Goal: Task Accomplishment & Management: Manage account settings

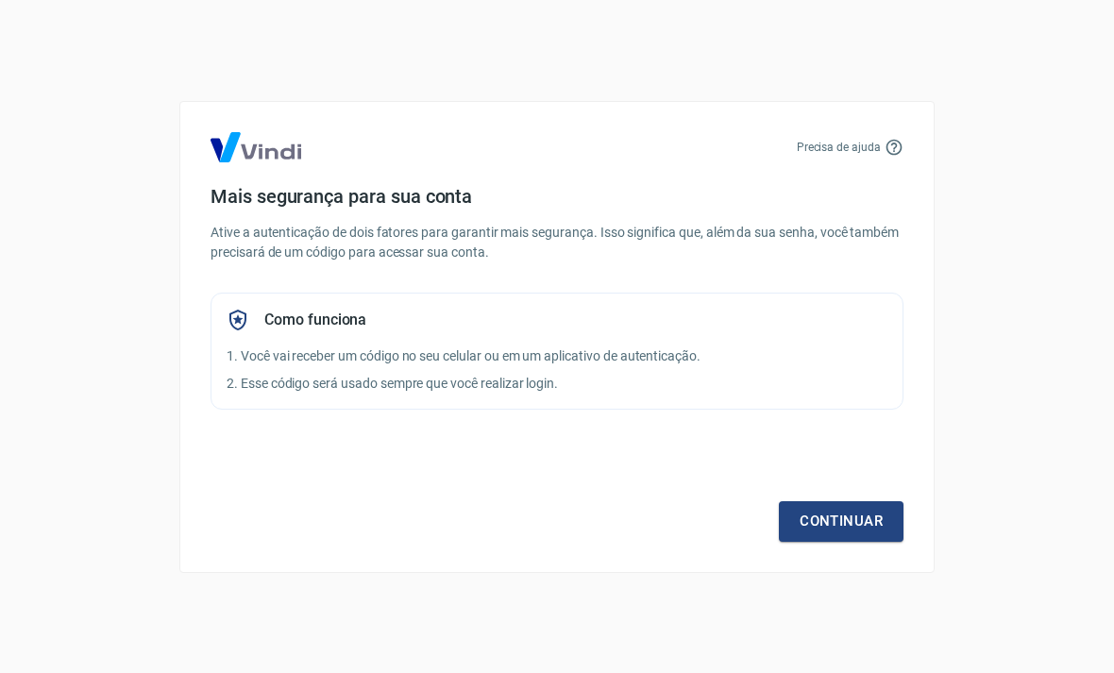
click at [854, 525] on link "Continuar" at bounding box center [841, 521] width 125 height 40
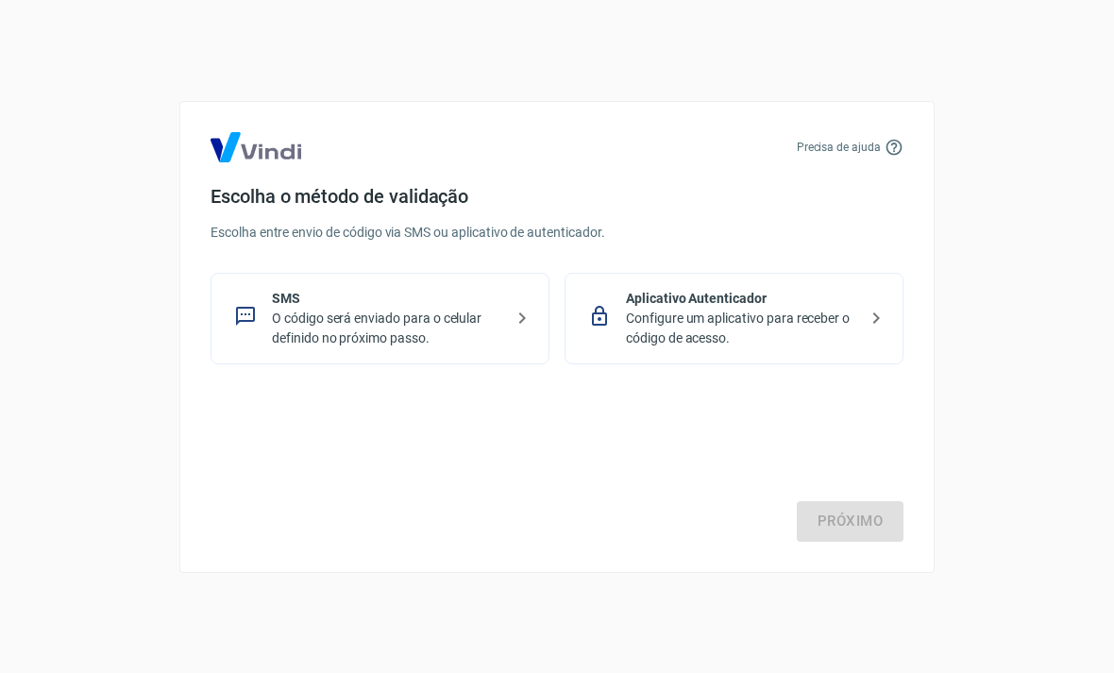
click at [496, 318] on p "O código será enviado para o celular definido no próximo passo." at bounding box center [387, 329] width 231 height 40
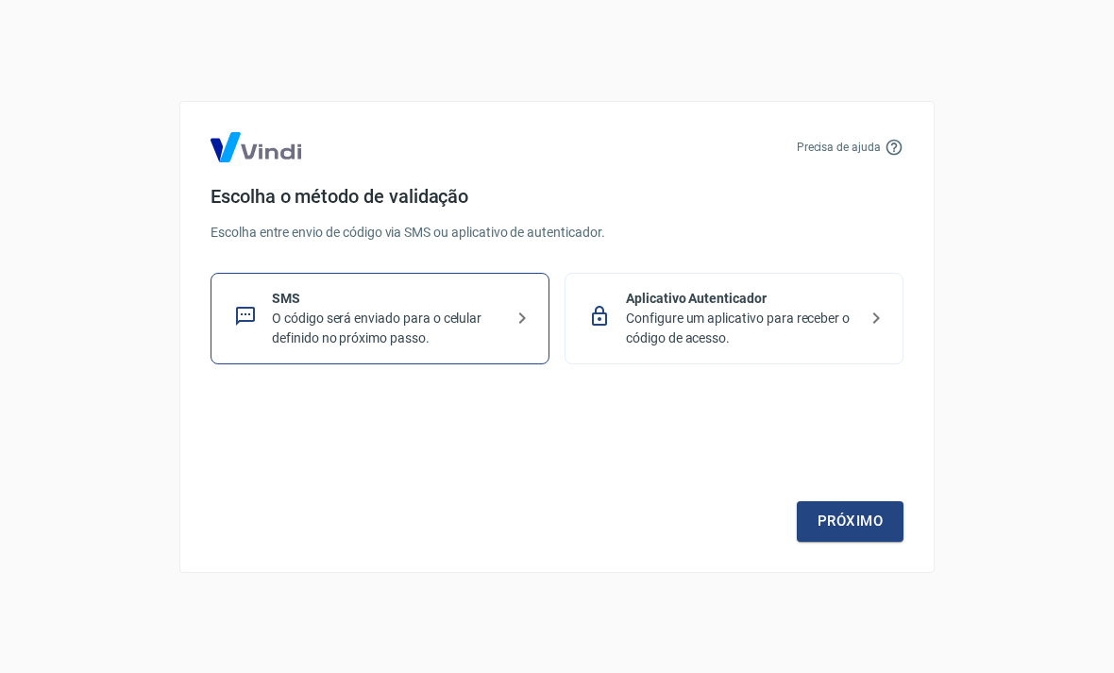
click at [856, 527] on link "Próximo" at bounding box center [850, 521] width 107 height 40
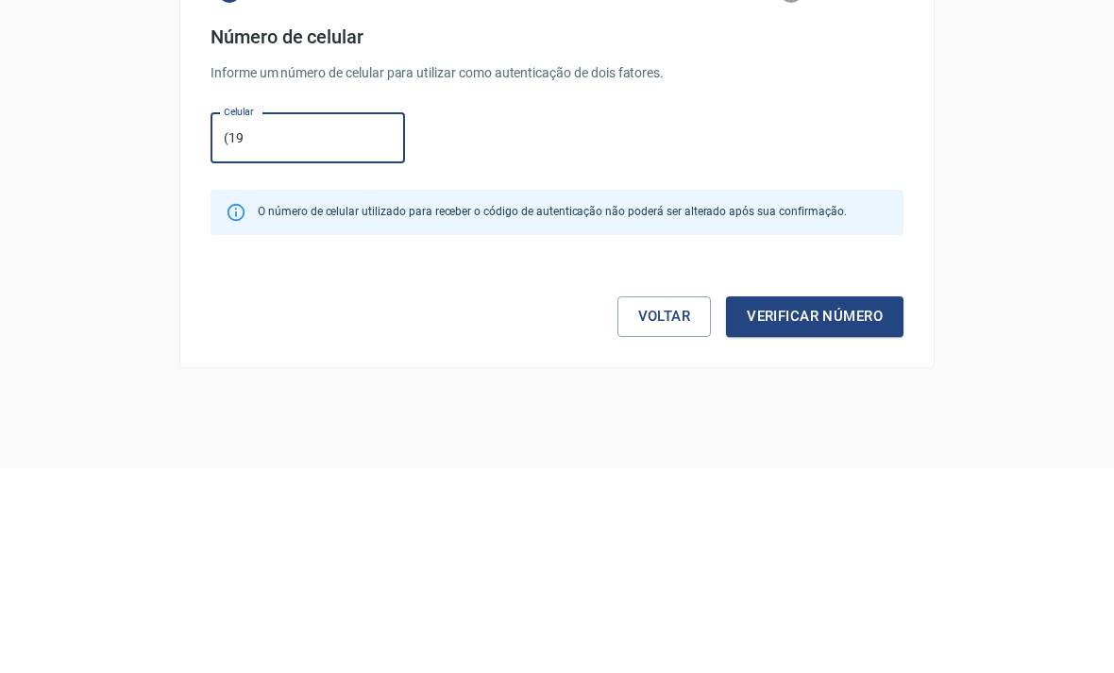
type input "(1"
type input "(19"
click at [1026, 150] on div "Precisa de ajuda 1 Confirme seu celular 2 Informe o código Número de celular In…" at bounding box center [557, 336] width 1114 height 673
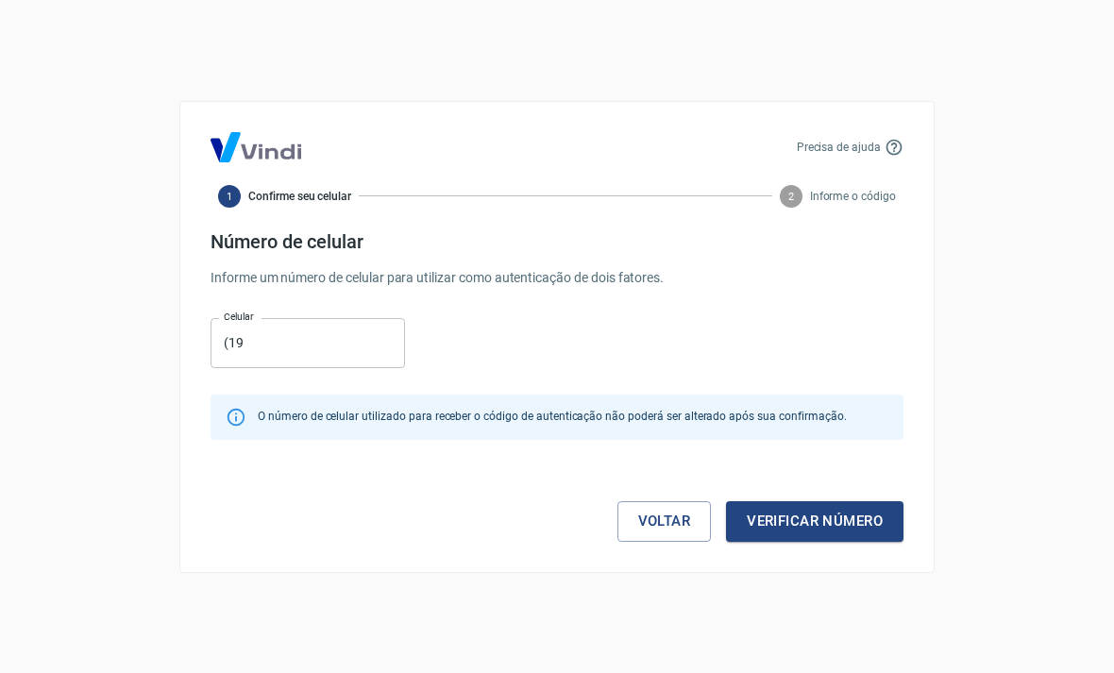
click at [658, 528] on link "Voltar" at bounding box center [664, 521] width 94 height 40
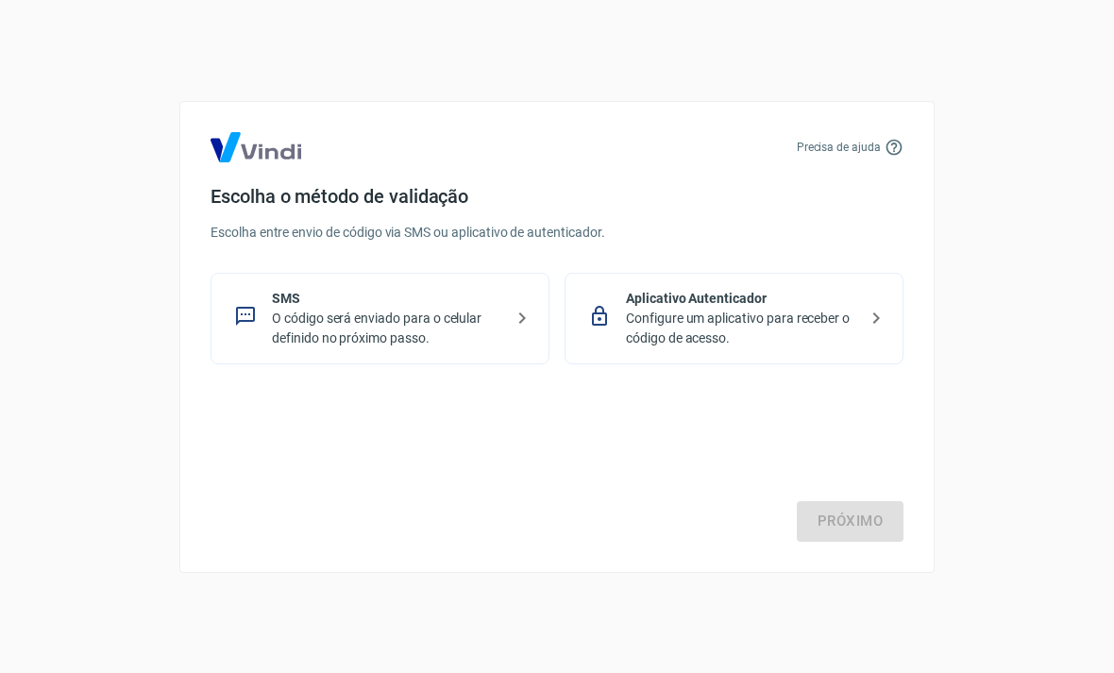
click at [841, 326] on p "Configure um aplicativo para receber o código de acesso." at bounding box center [741, 329] width 231 height 40
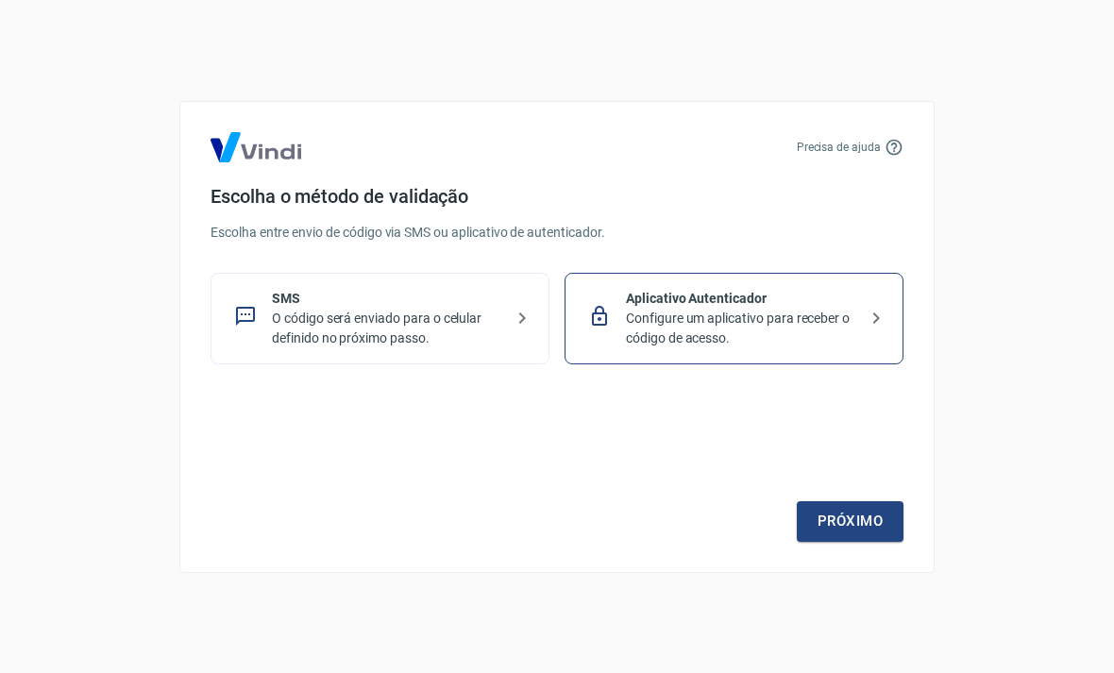
click at [859, 527] on link "Próximo" at bounding box center [850, 521] width 107 height 40
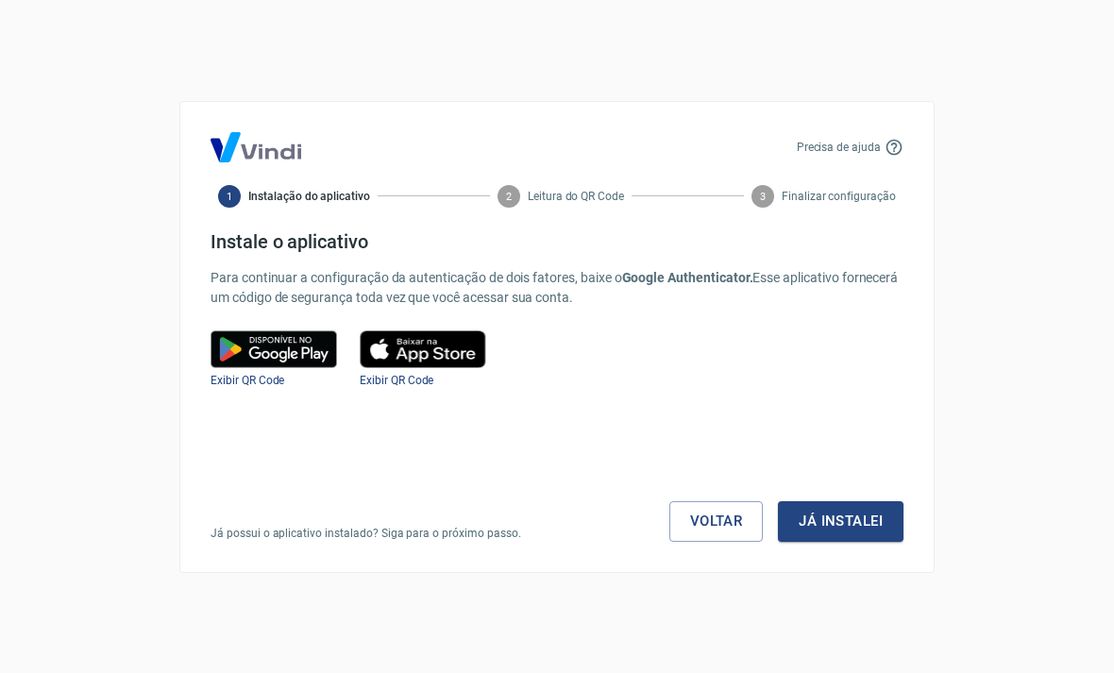
click at [434, 357] on img at bounding box center [423, 349] width 127 height 38
click at [436, 348] on img at bounding box center [423, 349] width 127 height 38
click at [394, 384] on span "Exibir QR Code" at bounding box center [397, 380] width 74 height 13
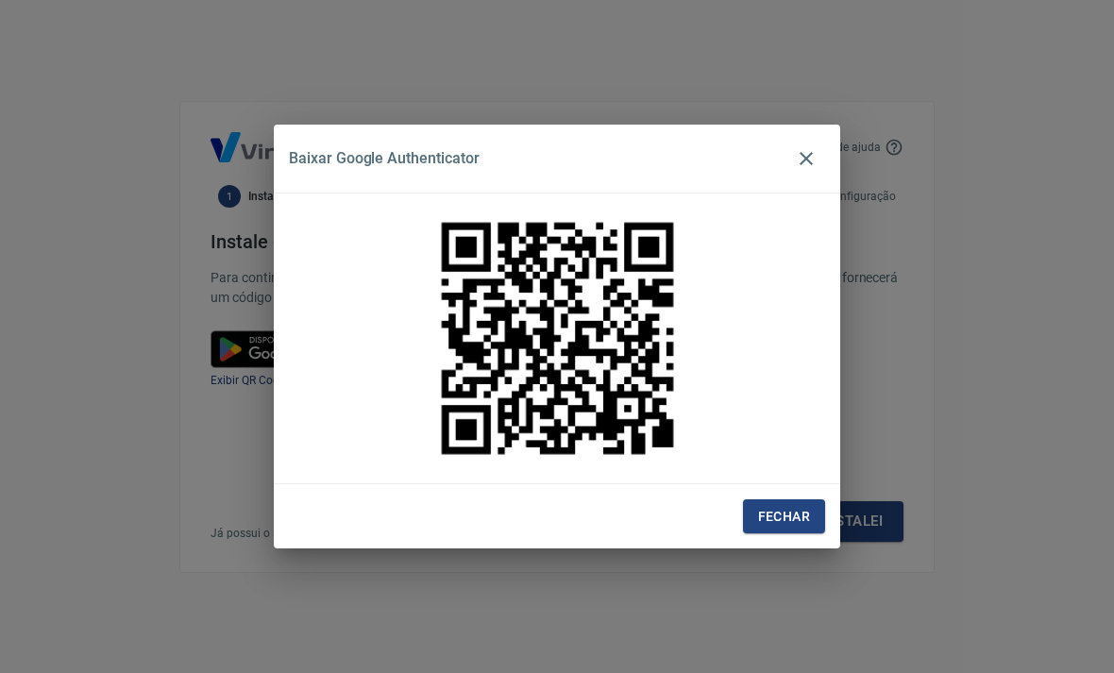
click at [800, 160] on icon "button" at bounding box center [806, 158] width 23 height 23
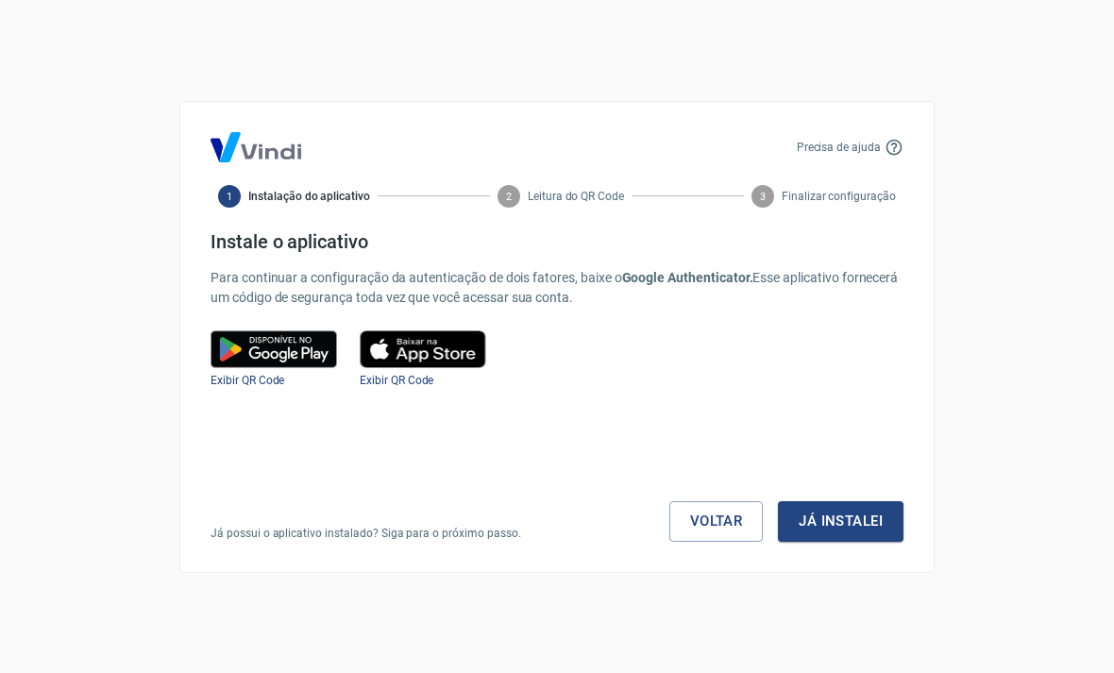
click at [403, 375] on span "Exibir QR Code" at bounding box center [397, 380] width 74 height 13
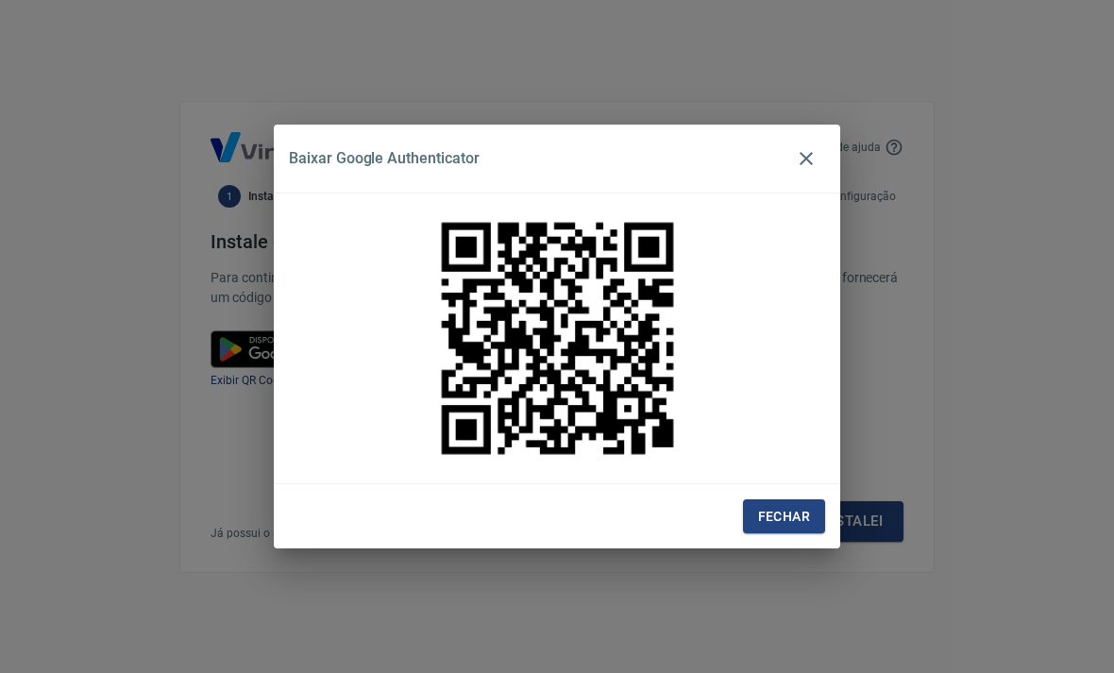
click at [787, 522] on button "Fechar" at bounding box center [784, 516] width 82 height 35
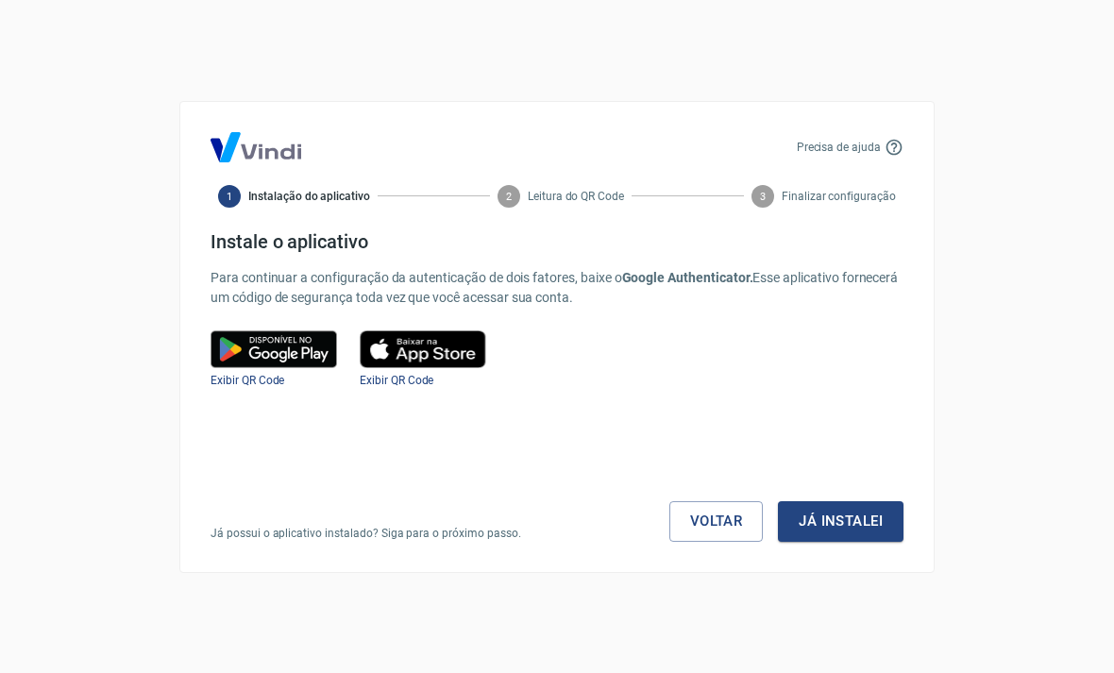
click at [852, 522] on button "Já instalei" at bounding box center [841, 521] width 126 height 40
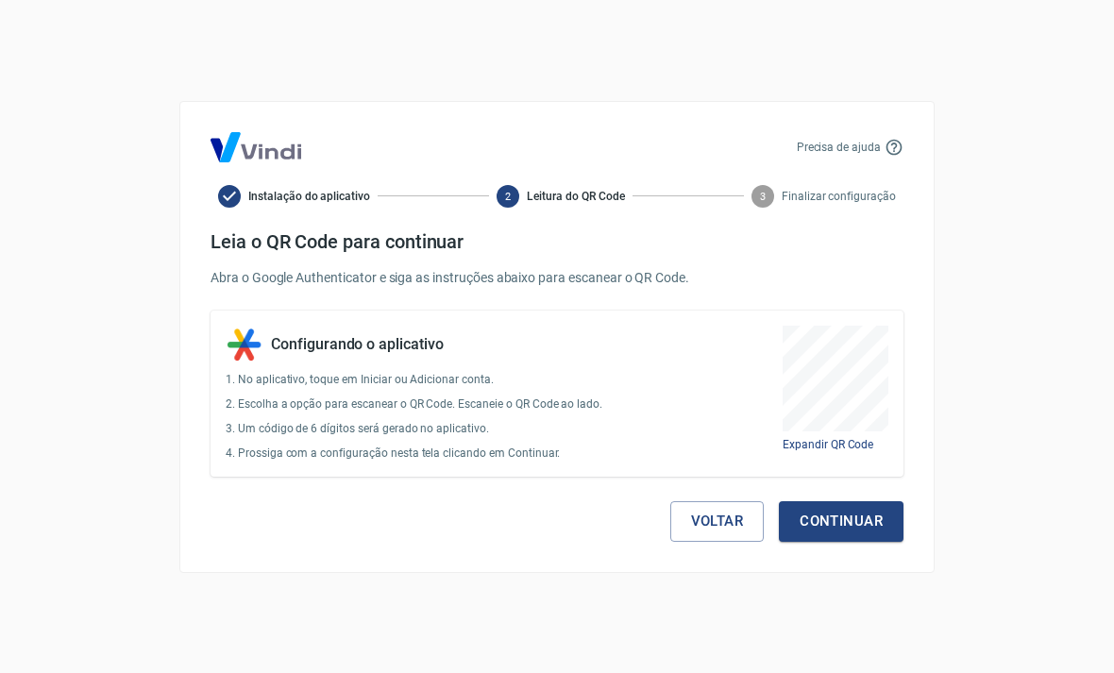
click at [858, 520] on button "Continuar" at bounding box center [841, 521] width 125 height 40
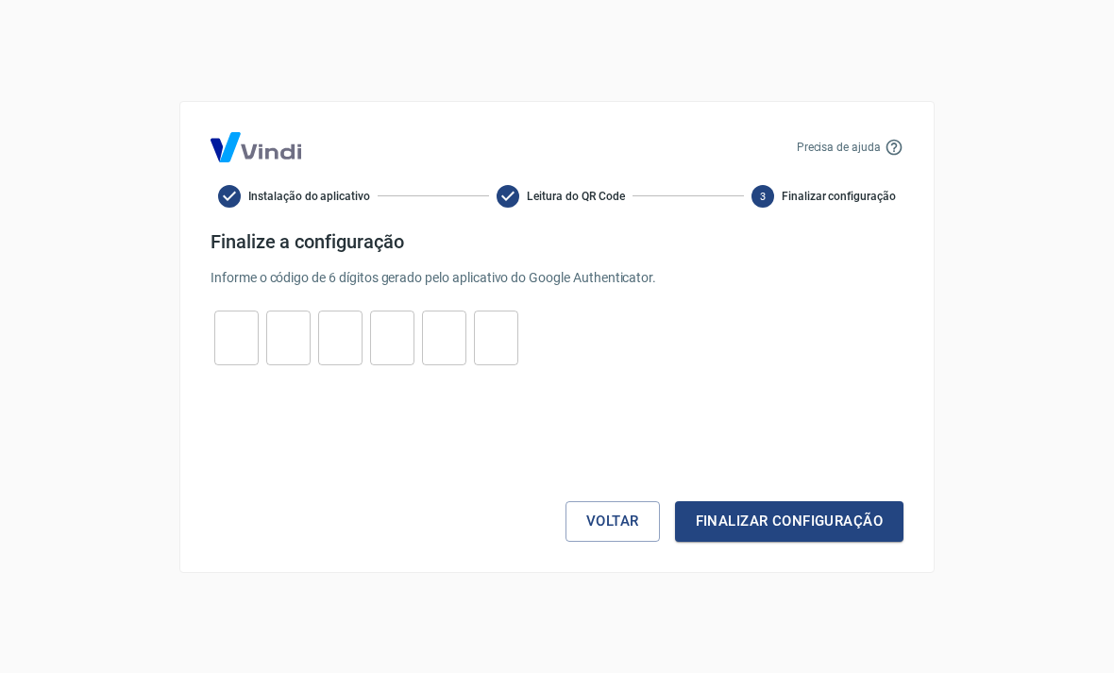
click at [242, 329] on input "tel" at bounding box center [236, 337] width 44 height 41
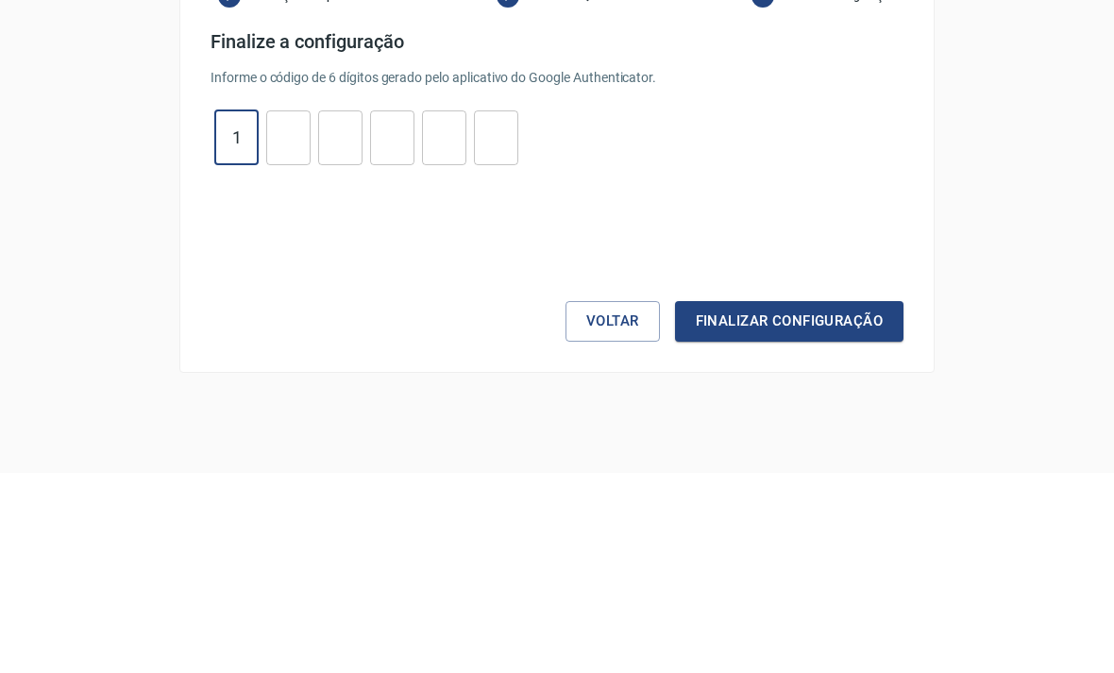
type input "1"
type input "7"
type input "5"
type input "6"
type input "3"
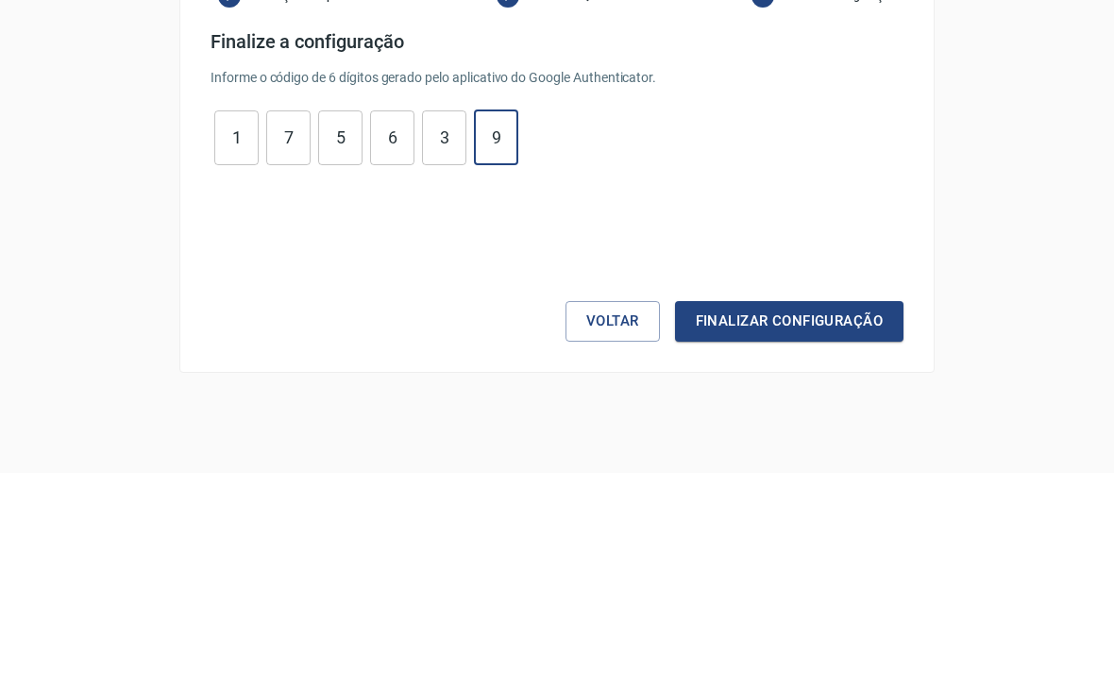
type input "9"
click at [985, 160] on div "Precisa de ajuda Instalação do aplicativo Leitura do QR Code 3 Finalizar config…" at bounding box center [557, 336] width 1114 height 673
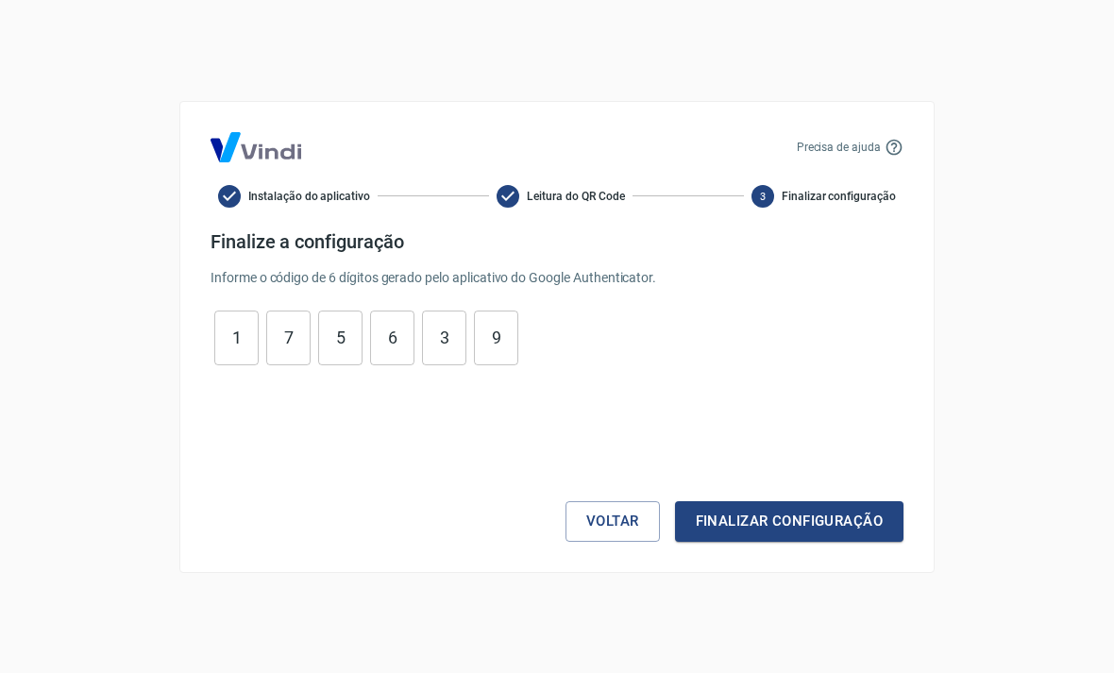
click at [794, 520] on button "Finalizar configuração" at bounding box center [789, 521] width 228 height 40
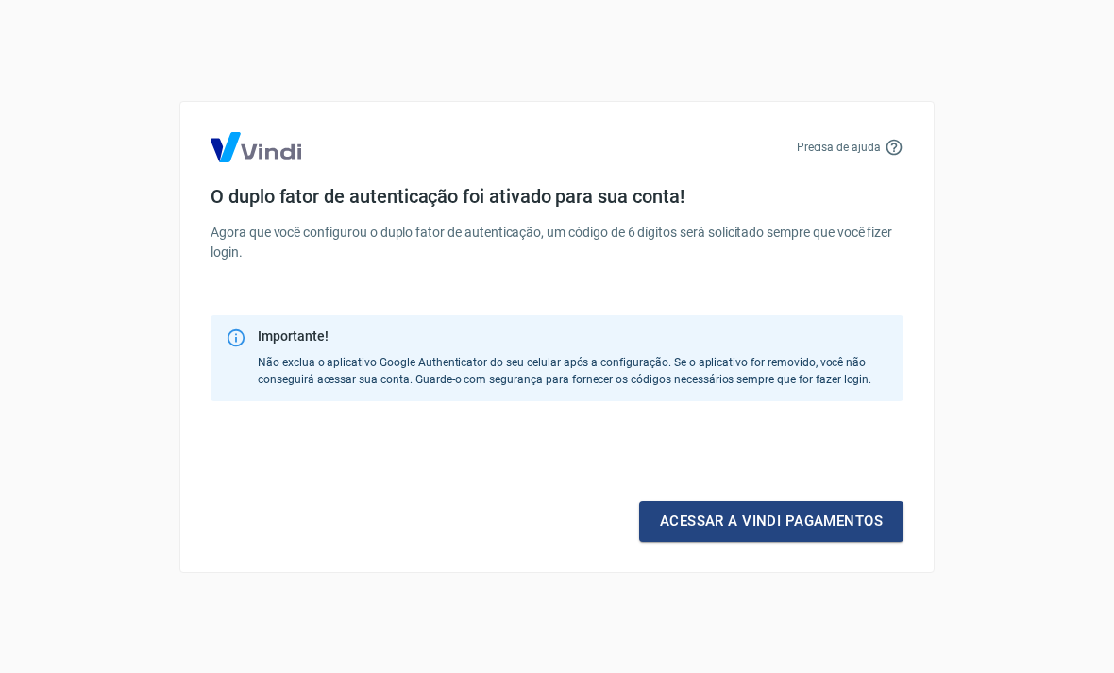
click at [804, 515] on link "Acessar a Vindi pagamentos" at bounding box center [771, 521] width 264 height 40
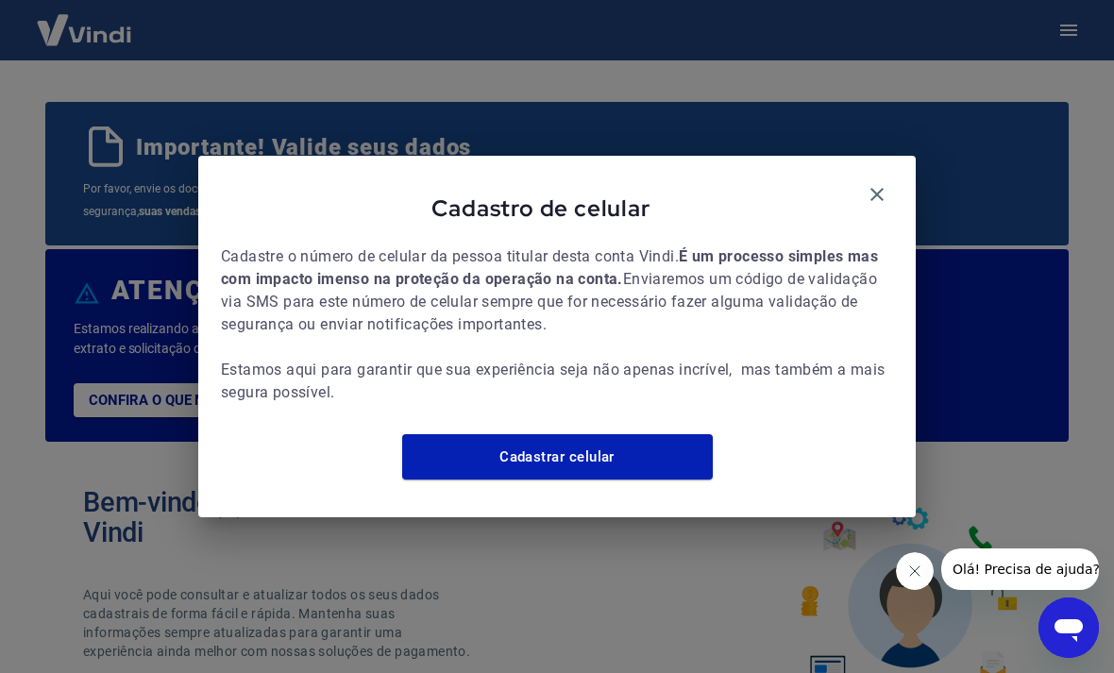
click at [623, 477] on link "Cadastrar celular" at bounding box center [557, 456] width 311 height 45
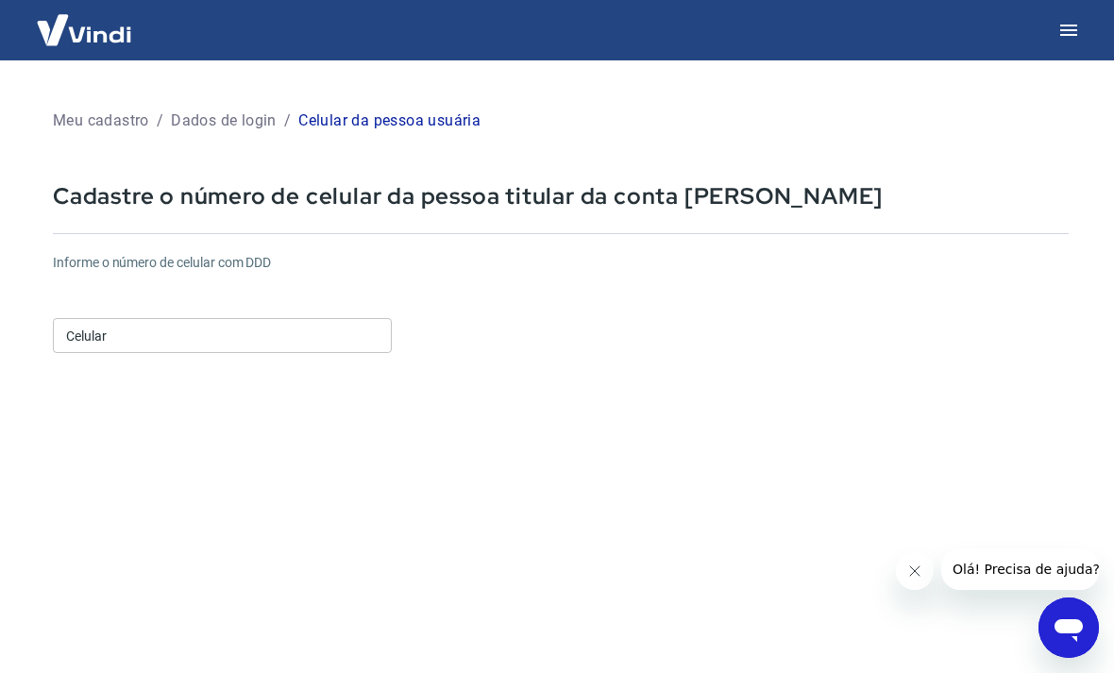
click at [85, 329] on div "Celular Celular" at bounding box center [222, 335] width 339 height 35
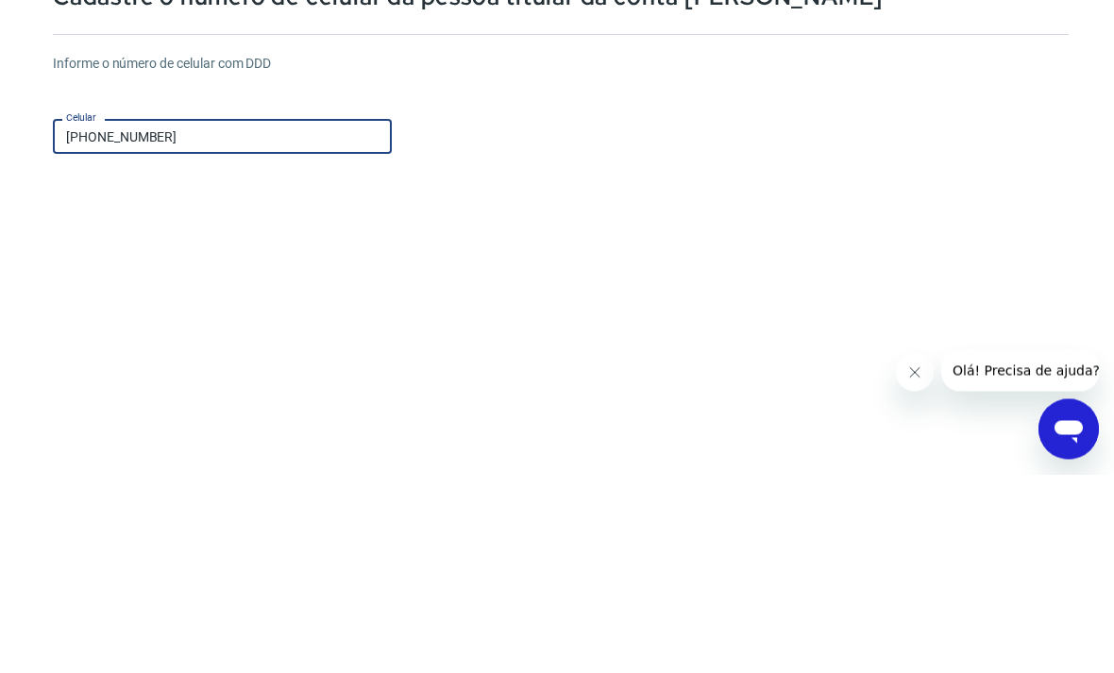
type input "[PHONE_NUMBER]"
click at [786, 238] on form "Informe o número de celular com DDD Celular [PHONE_NUMBER] Celular Continuar Ca…" at bounding box center [561, 514] width 1016 height 552
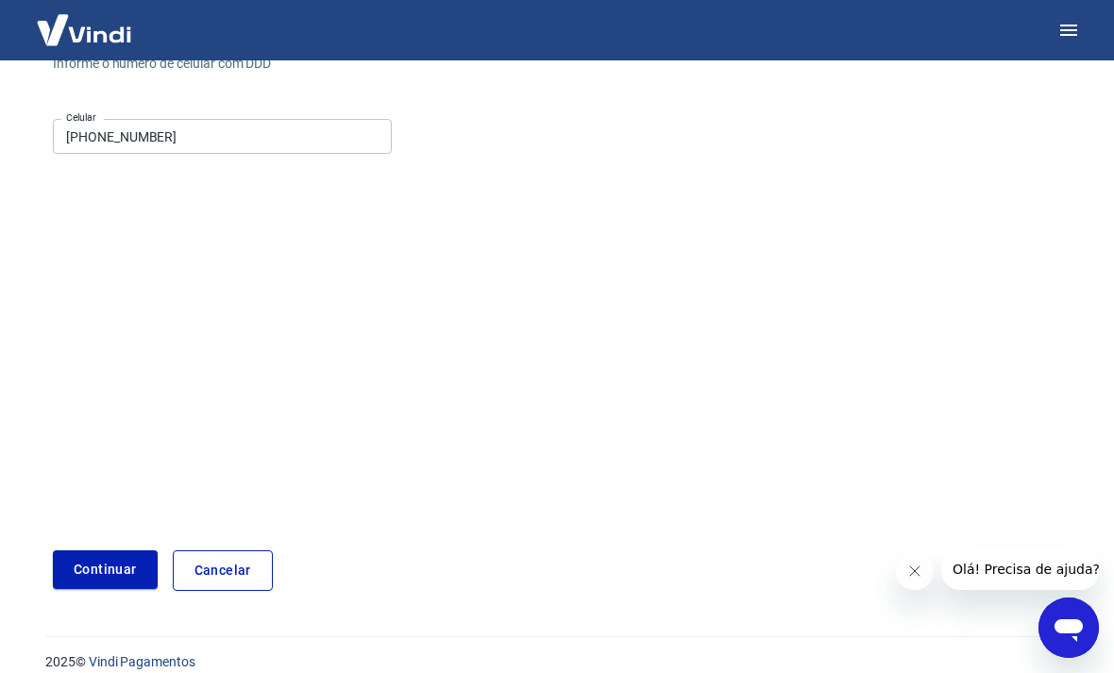
click at [100, 561] on button "Continuar" at bounding box center [105, 569] width 105 height 39
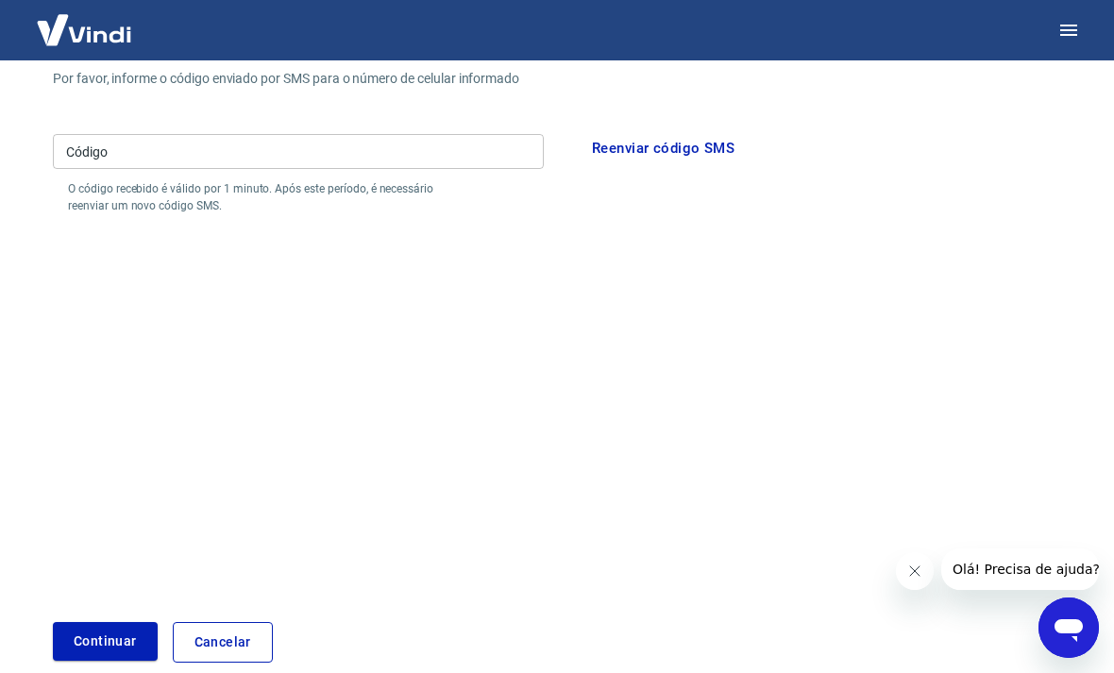
click at [118, 164] on input "Código" at bounding box center [298, 151] width 491 height 35
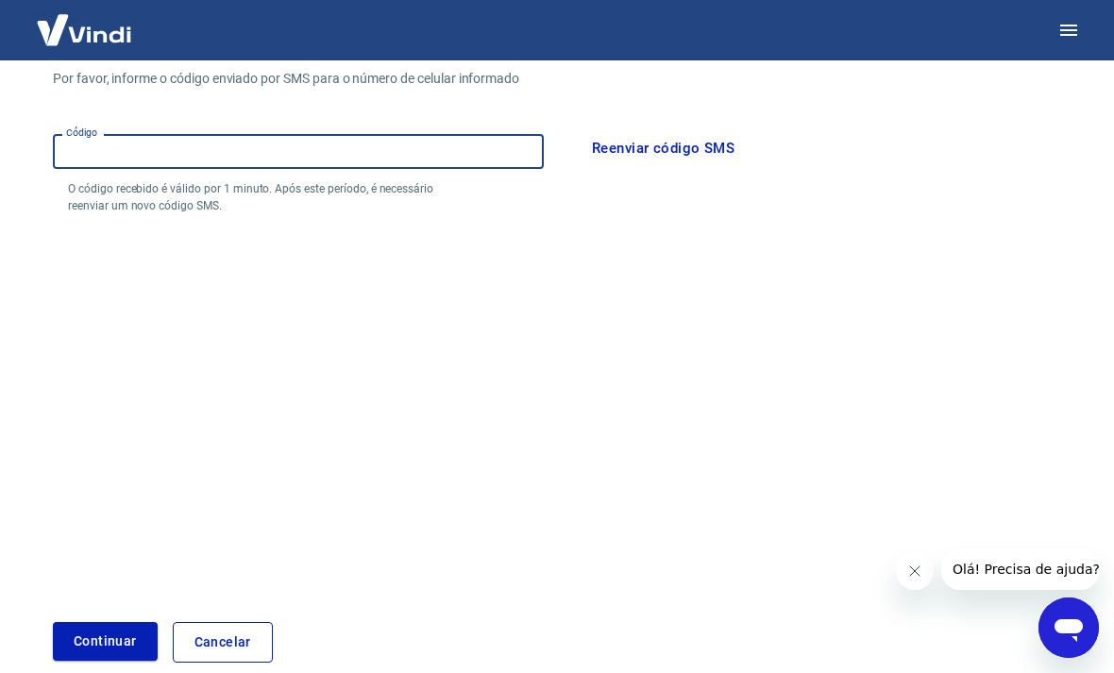
scroll to position [198, 0]
type input "872756"
click at [946, 199] on div "Por favor, informe o código enviado por SMS para o número de celular informado …" at bounding box center [561, 142] width 1016 height 145
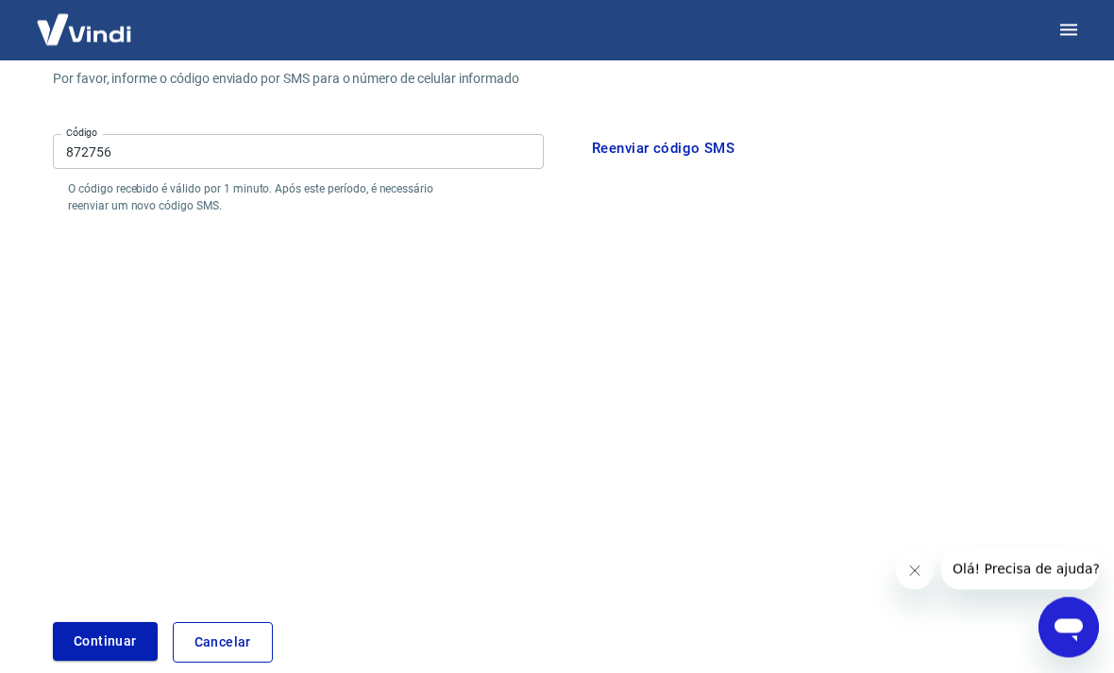
click at [87, 633] on button "Continuar" at bounding box center [105, 642] width 105 height 39
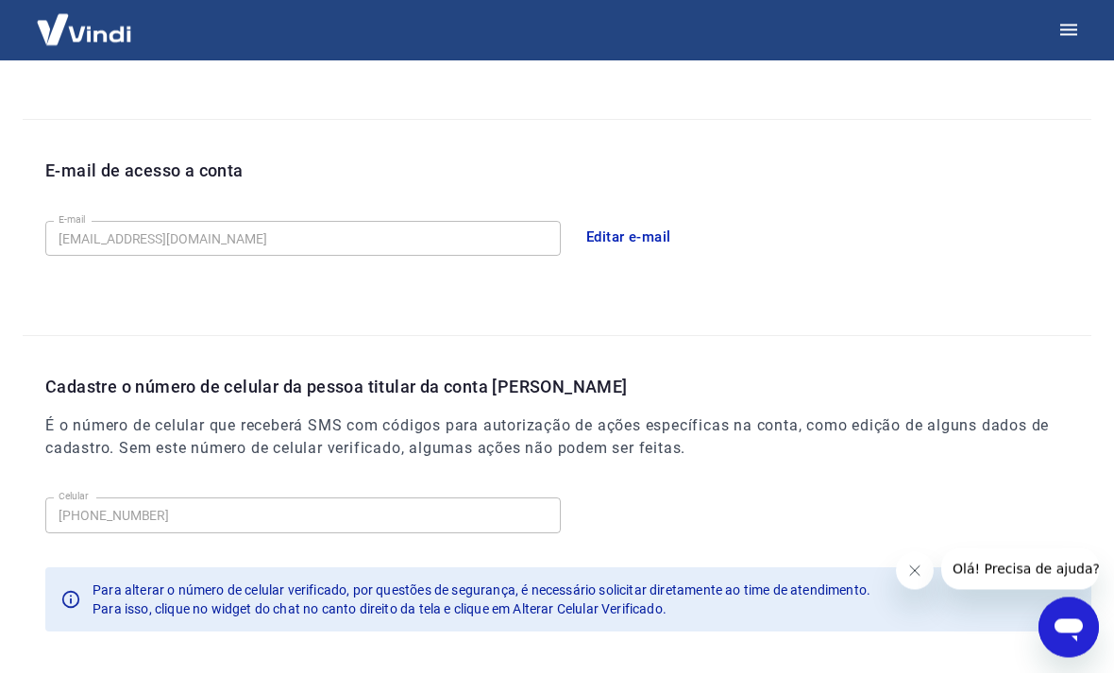
scroll to position [475, 0]
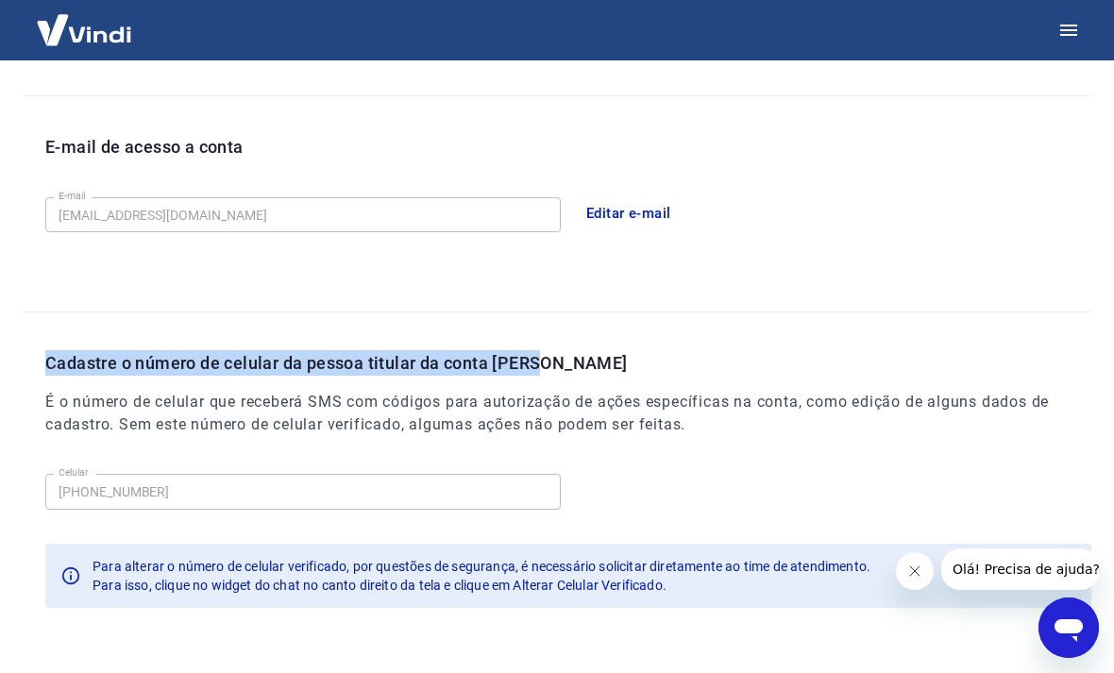
click at [954, 298] on div "E-mail de acesso a conta E-mail [EMAIL_ADDRESS][DOMAIN_NAME] E-mail Editar e-ma…" at bounding box center [557, 203] width 1069 height 215
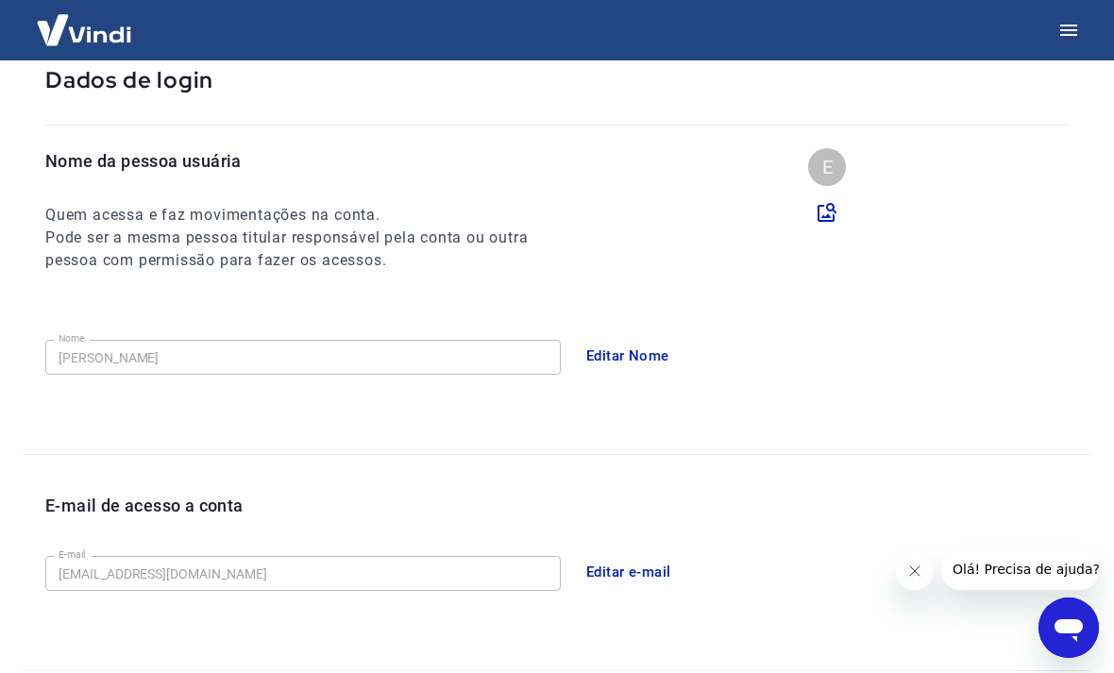
scroll to position [0, 0]
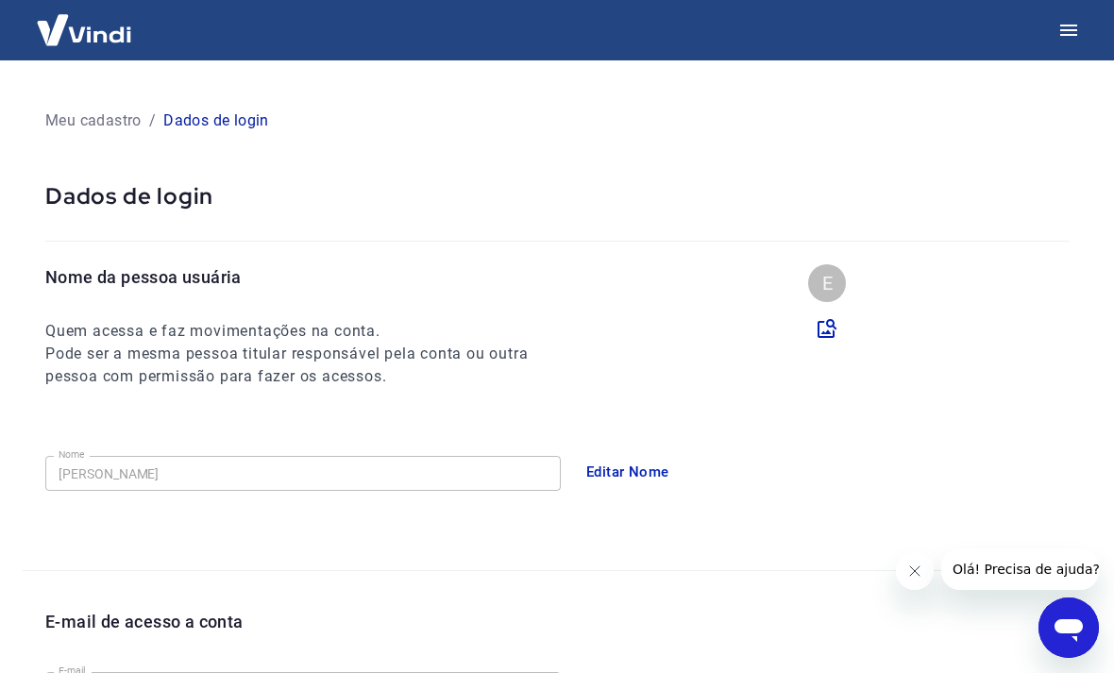
click at [1077, 38] on icon "button" at bounding box center [1068, 30] width 23 height 23
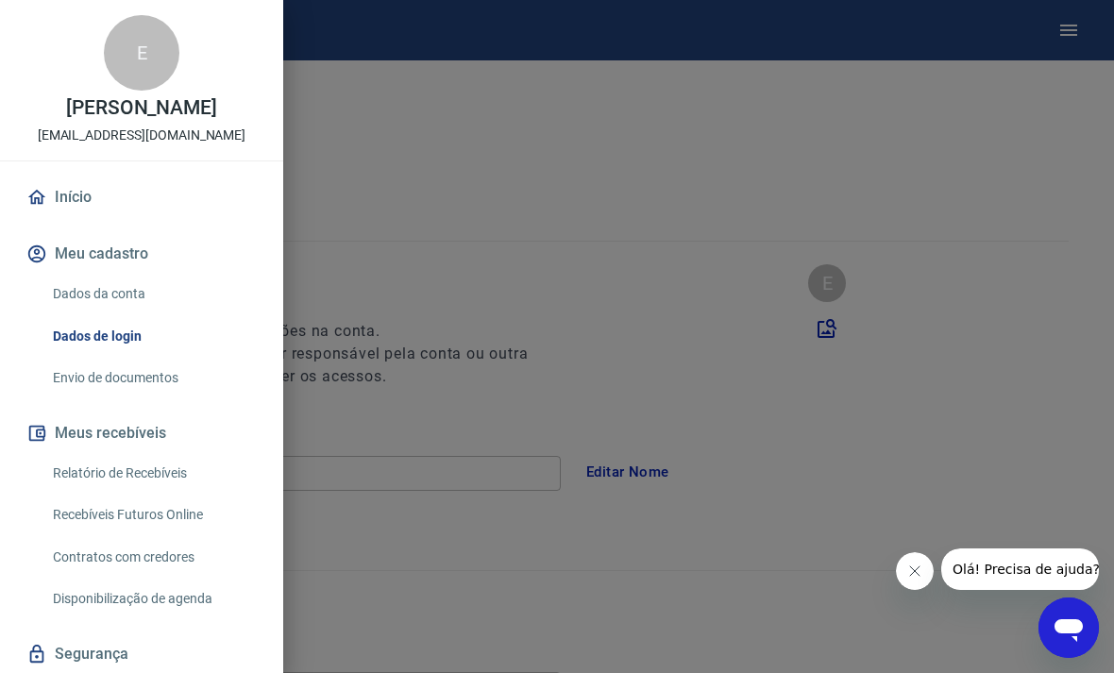
click at [79, 297] on link "Dados da conta" at bounding box center [152, 294] width 215 height 39
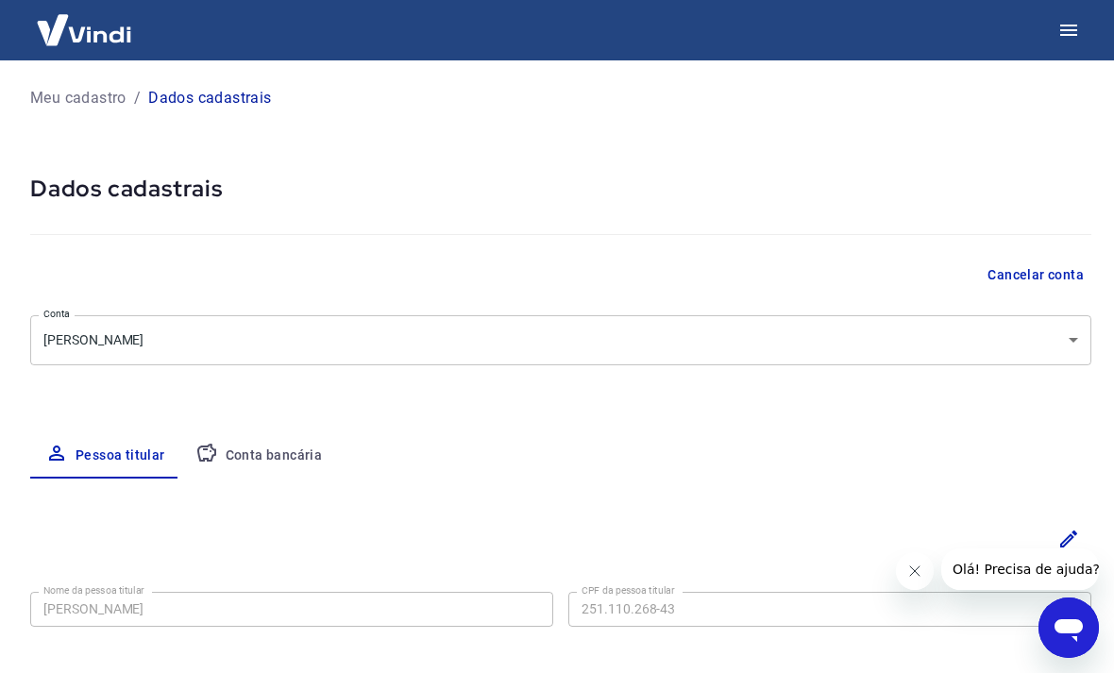
select select "SP"
select select "business"
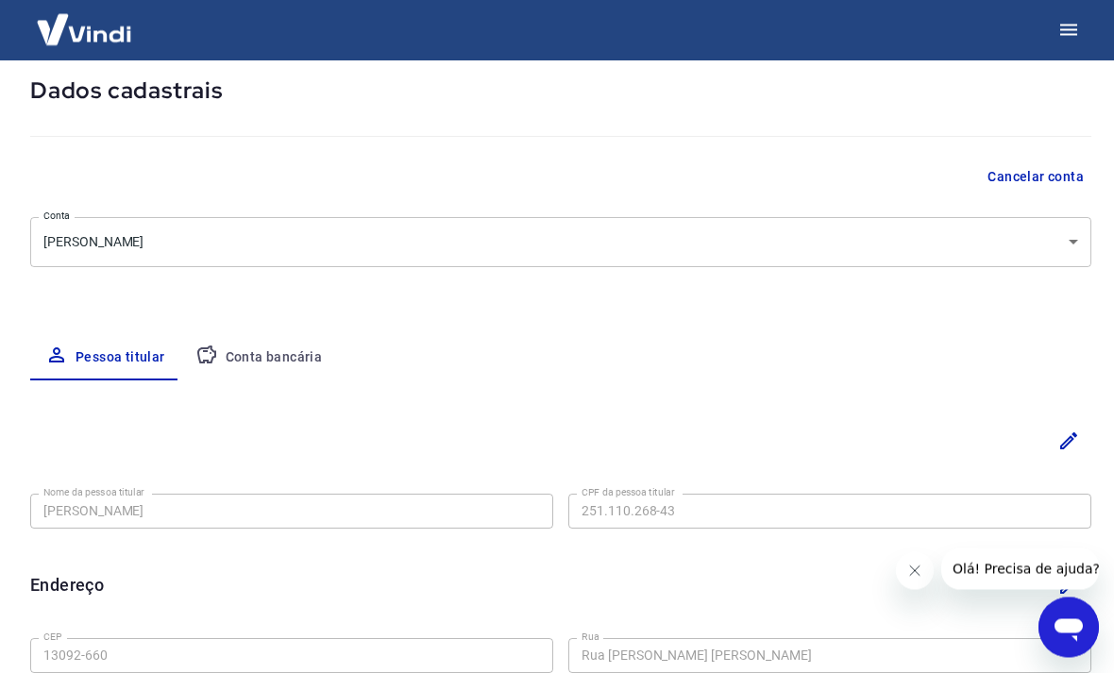
scroll to position [99, 0]
click at [258, 355] on button "Conta bancária" at bounding box center [259, 356] width 158 height 45
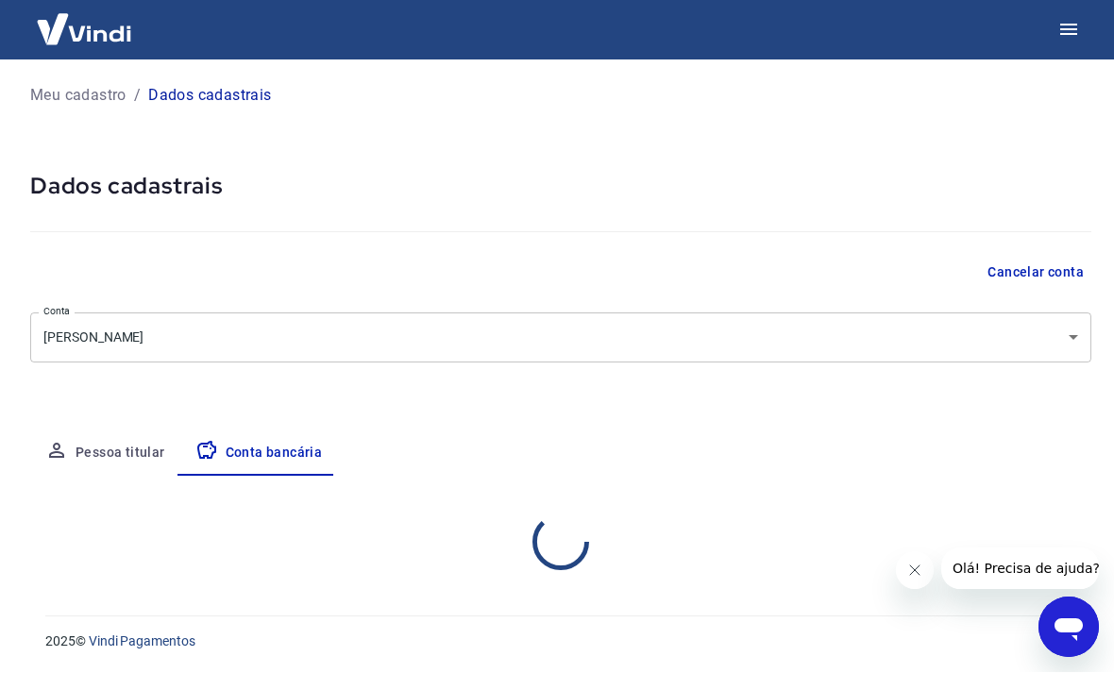
scroll to position [3, 0]
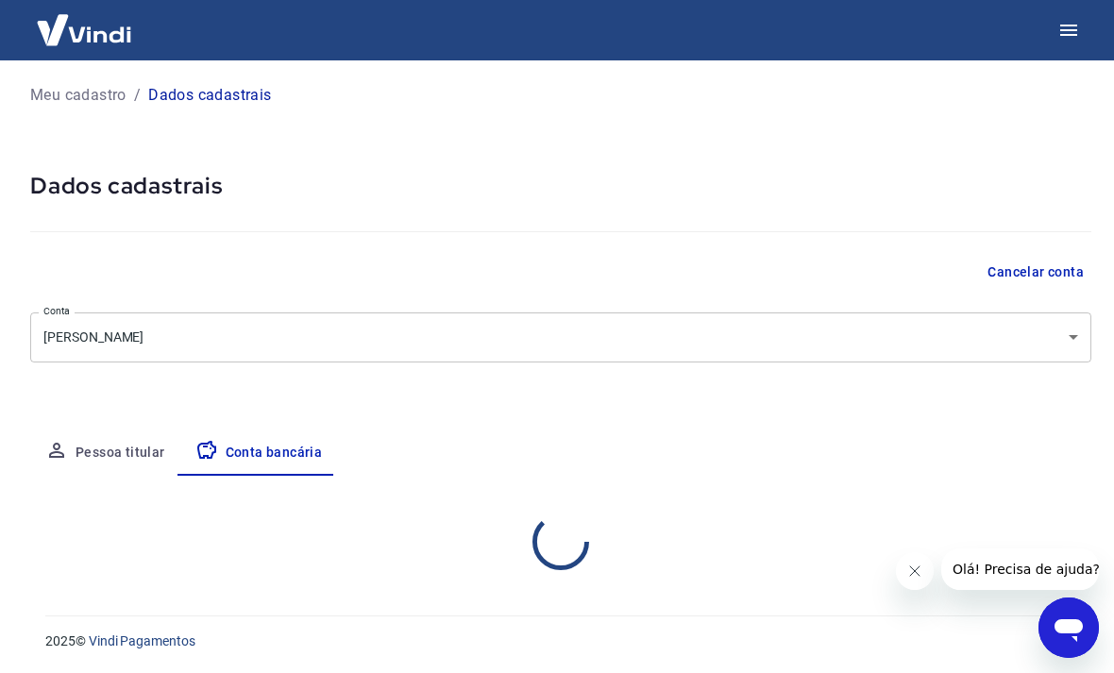
select select "1"
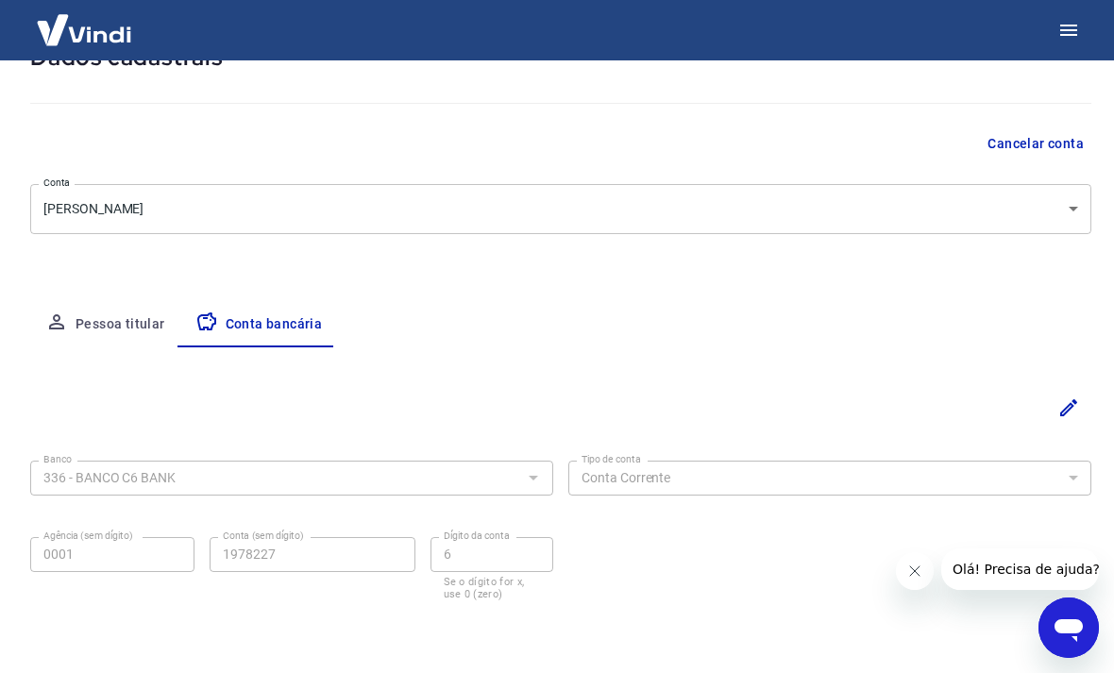
scroll to position [135, 0]
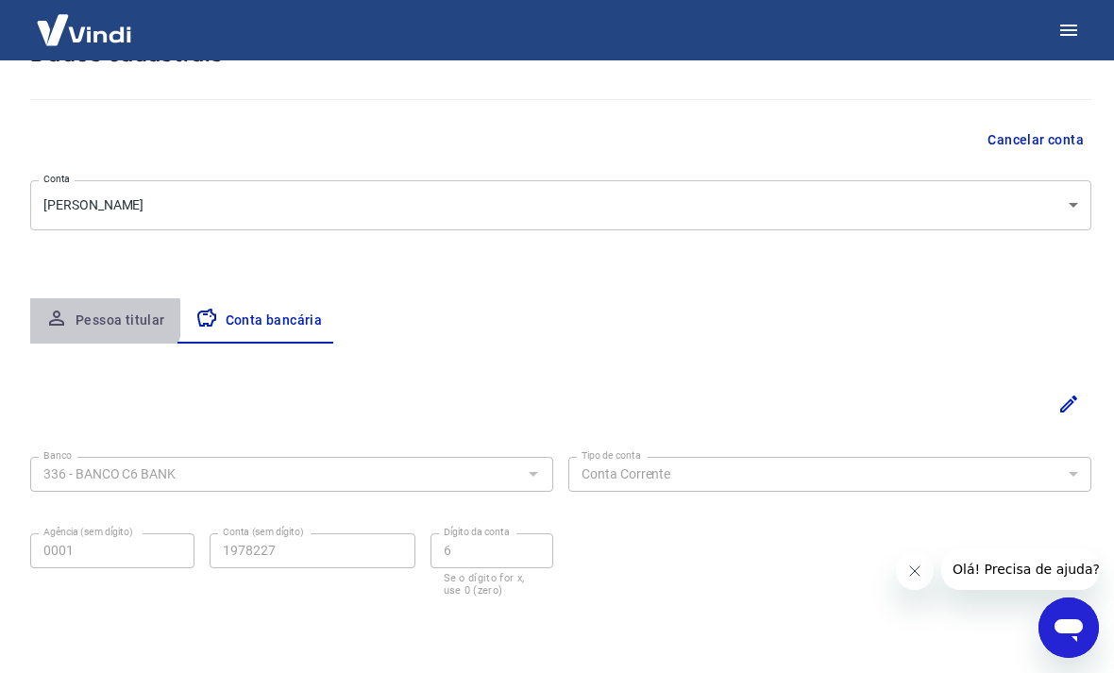
click at [104, 318] on button "Pessoa titular" at bounding box center [105, 320] width 150 height 45
select select "SP"
select select "business"
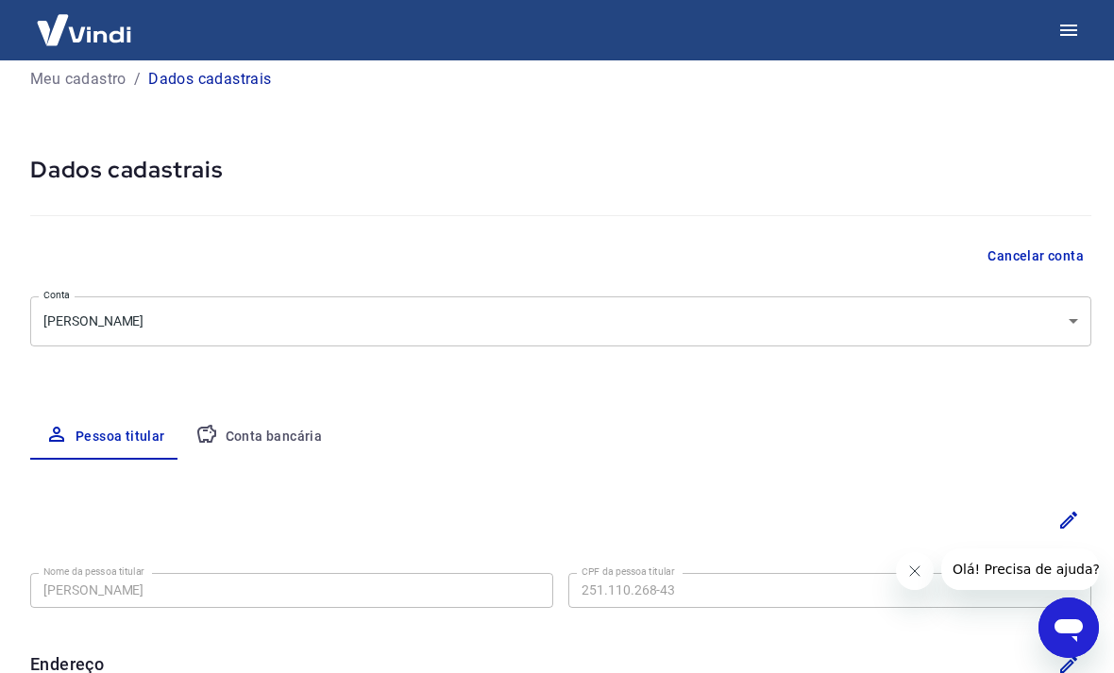
scroll to position [0, 0]
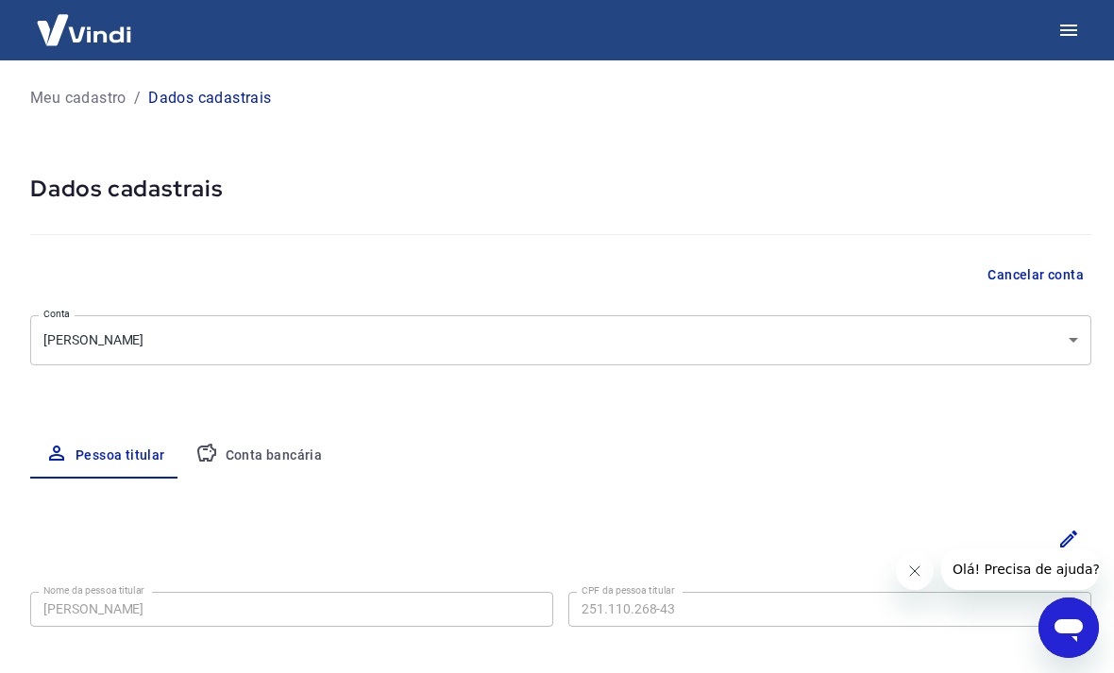
click at [1069, 341] on body "Meu cadastro / Dados cadastrais Dados cadastrais Cancelar conta Conta [PERSON_N…" at bounding box center [557, 336] width 1114 height 673
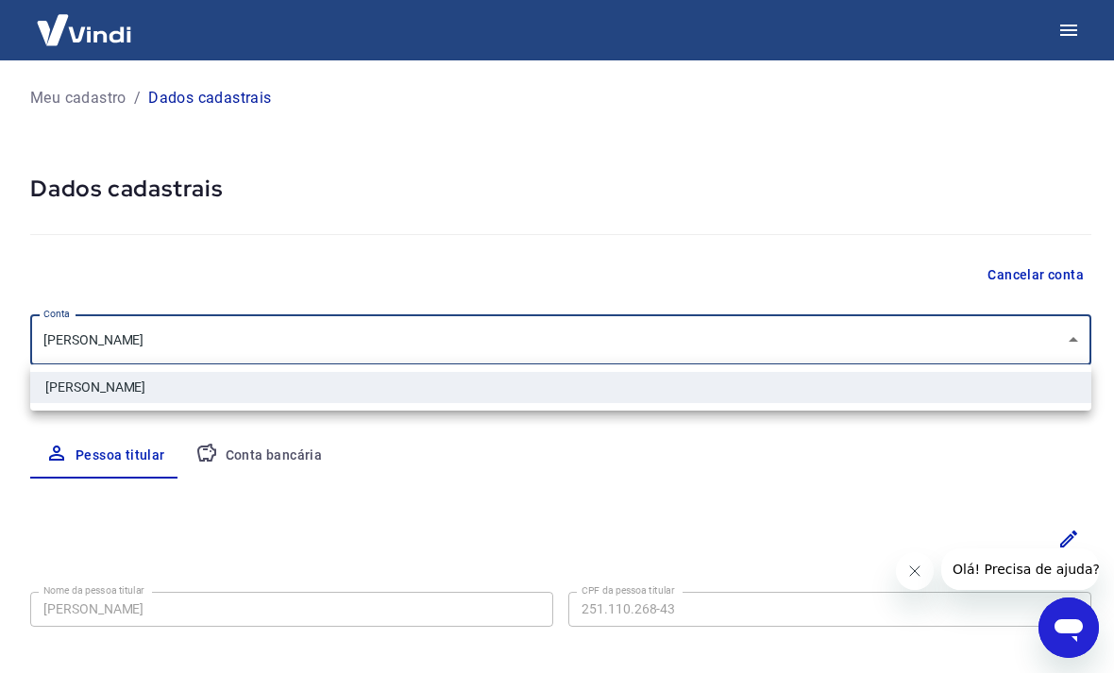
click at [853, 209] on div at bounding box center [557, 336] width 1114 height 673
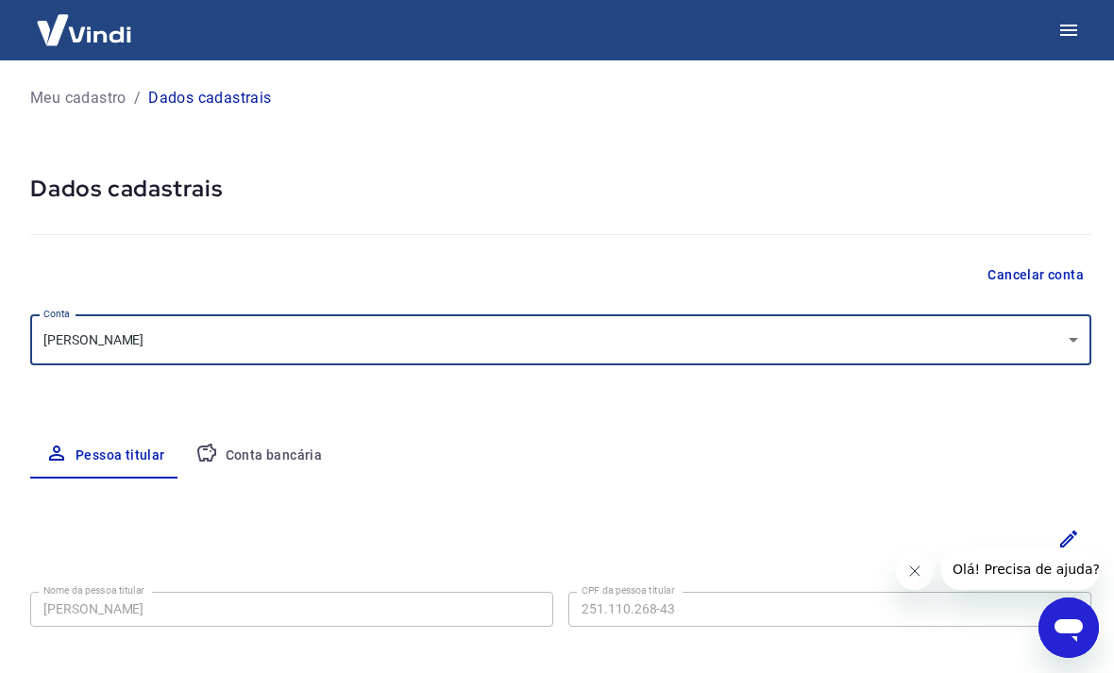
click at [237, 452] on button "Conta bancária" at bounding box center [259, 455] width 158 height 45
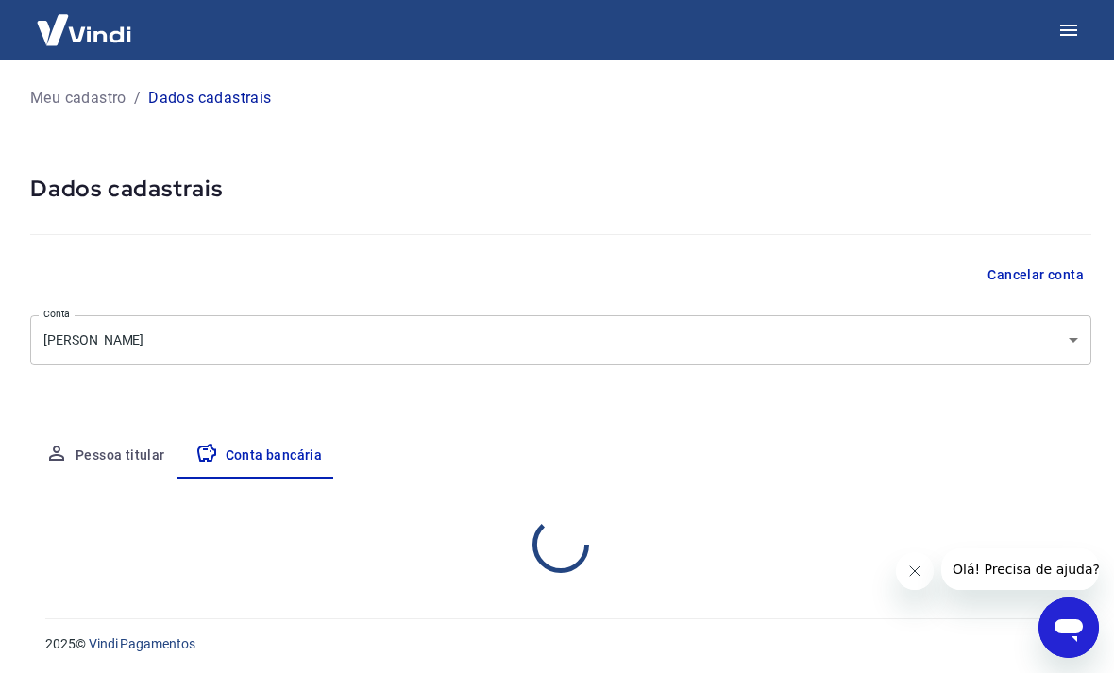
select select "1"
click at [1075, 30] on icon "button" at bounding box center [1068, 30] width 17 height 11
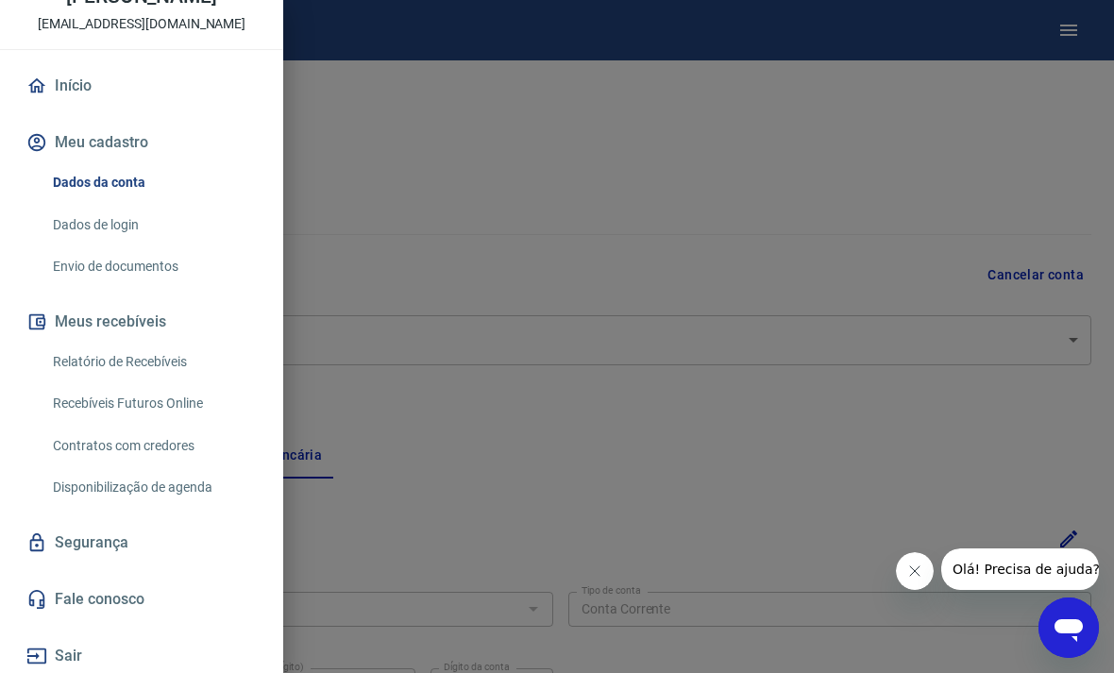
scroll to position [111, 0]
click at [55, 657] on button "Sair" at bounding box center [142, 656] width 238 height 42
